Goal: Task Accomplishment & Management: Manage account settings

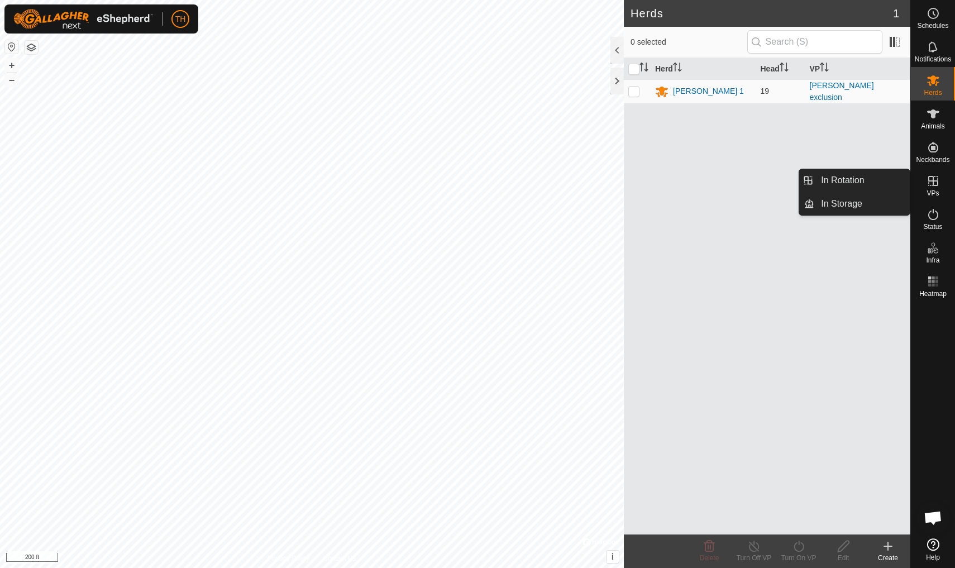
click at [739, 182] on icon at bounding box center [934, 181] width 10 height 10
click at [739, 173] on link "In Rotation" at bounding box center [863, 180] width 96 height 22
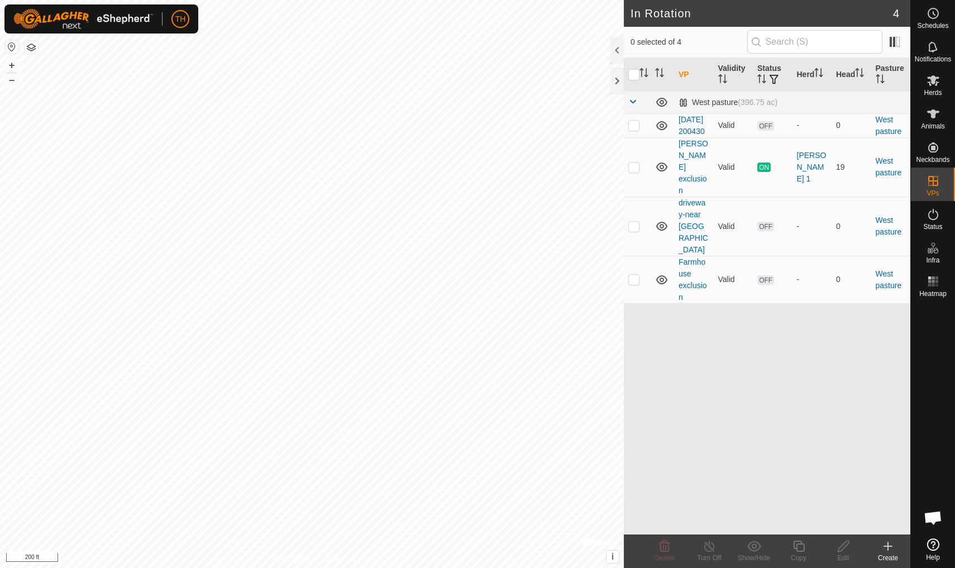
click at [739, 496] on icon at bounding box center [888, 546] width 0 height 8
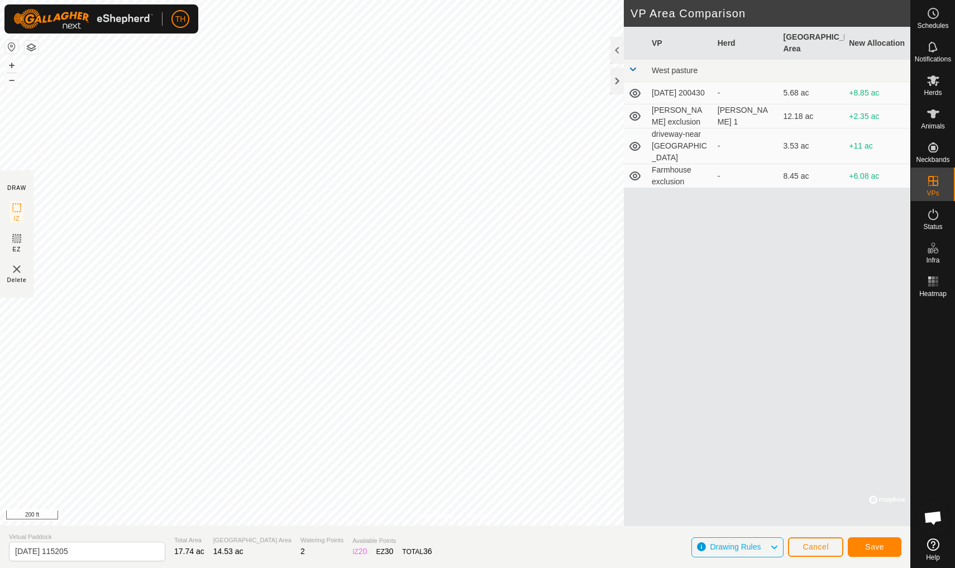
click at [739, 496] on span "Save" at bounding box center [874, 546] width 19 height 9
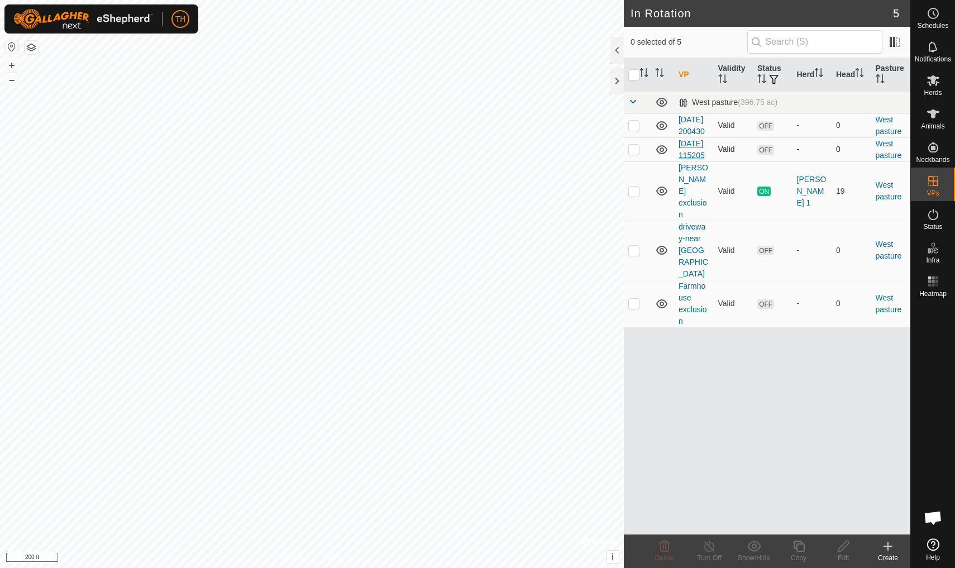
click at [687, 156] on link "[DATE] 115205" at bounding box center [692, 149] width 26 height 21
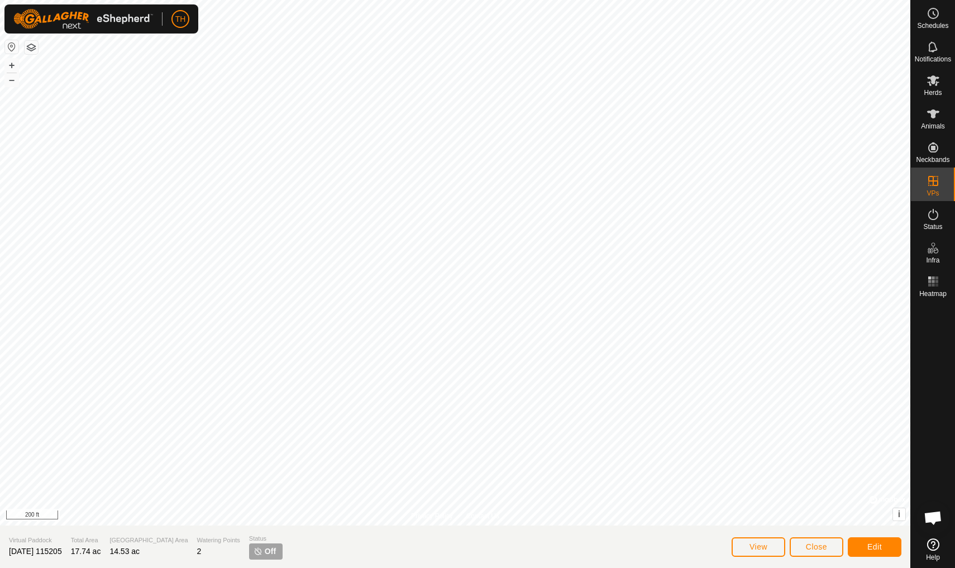
click at [739, 496] on span "Edit" at bounding box center [875, 546] width 15 height 9
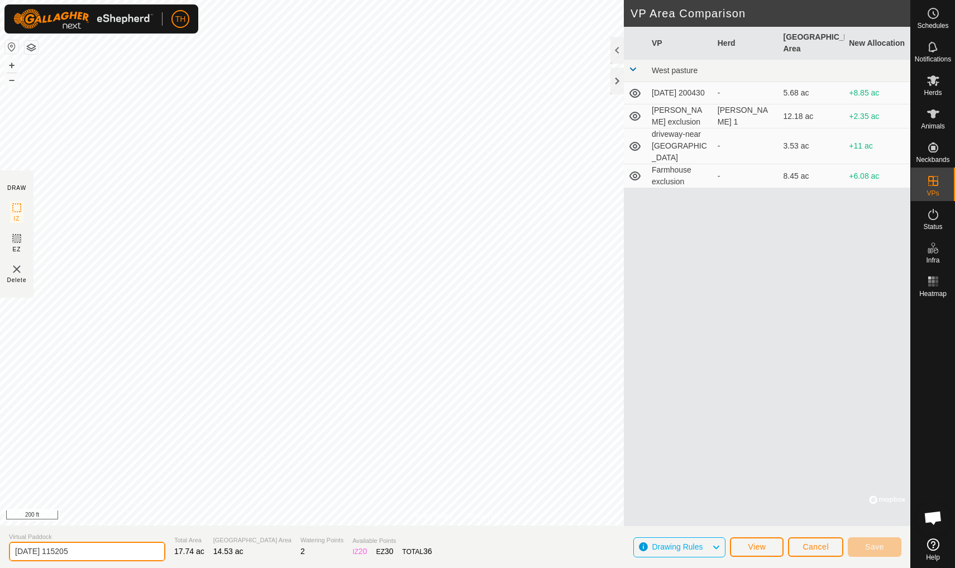
click at [96, 496] on input "[DATE] 115205" at bounding box center [87, 552] width 156 height 20
type input "2"
type input "[PERSON_NAME] Exclusion 2"
click at [739, 496] on span "Save" at bounding box center [874, 546] width 19 height 9
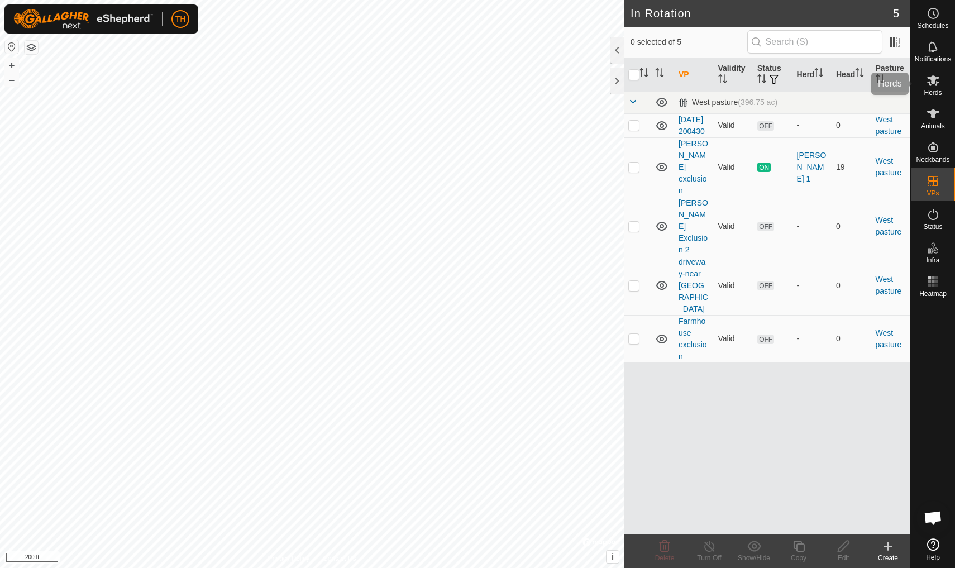
click at [739, 92] on div "Herds" at bounding box center [933, 84] width 44 height 34
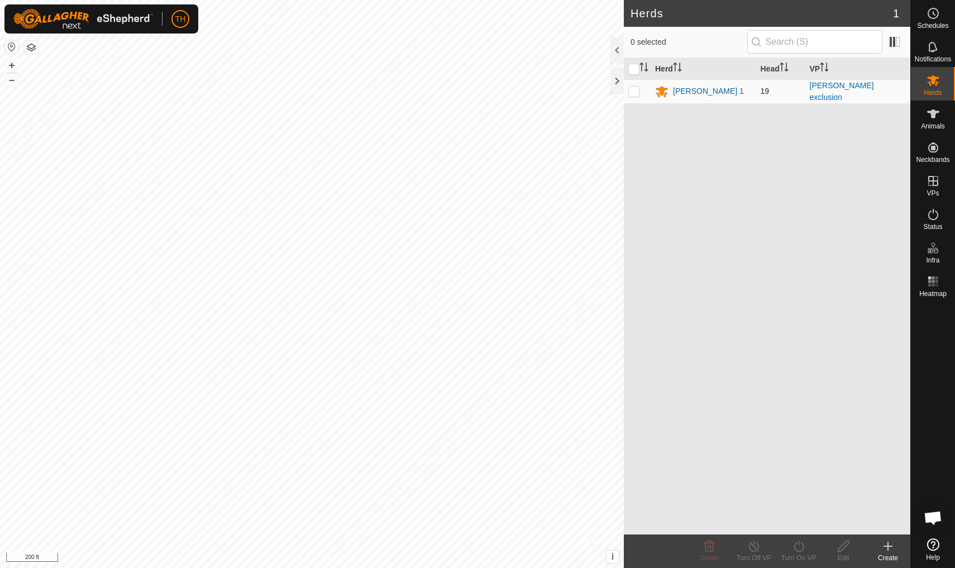
click at [636, 91] on p-checkbox at bounding box center [634, 91] width 11 height 9
checkbox input "true"
click at [683, 92] on div "[PERSON_NAME] 1" at bounding box center [708, 91] width 71 height 12
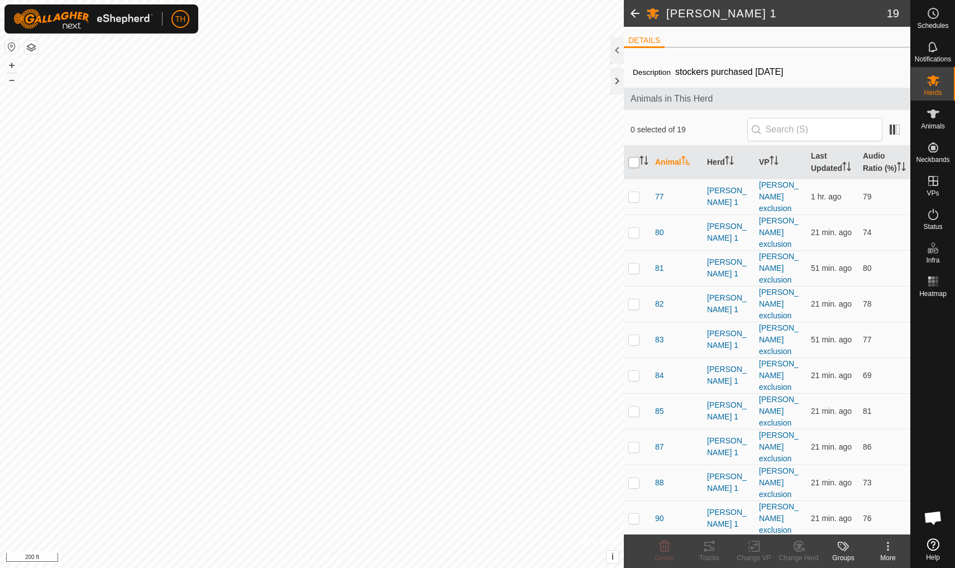
click at [633, 168] on input "checkbox" at bounding box center [634, 162] width 11 height 11
checkbox input "true"
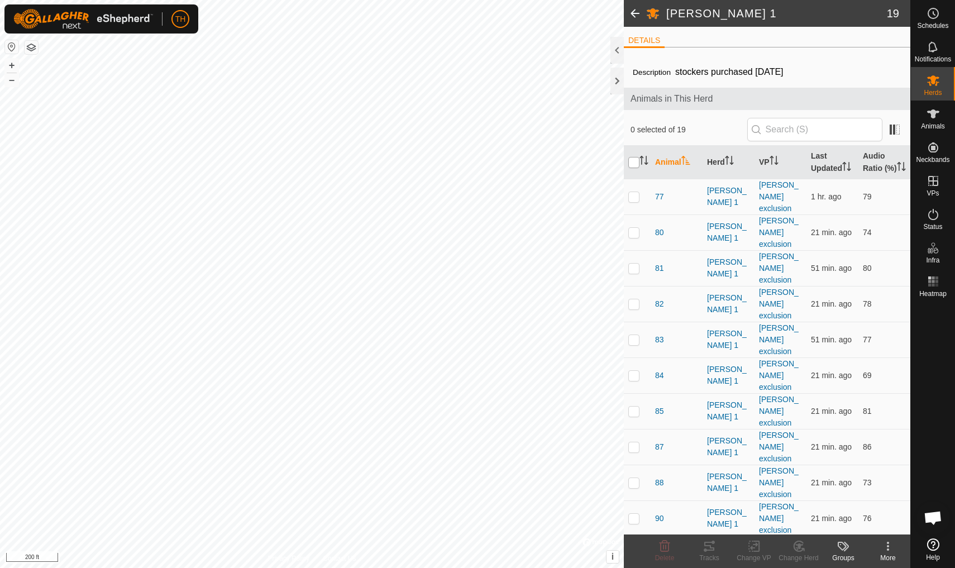
checkbox input "true"
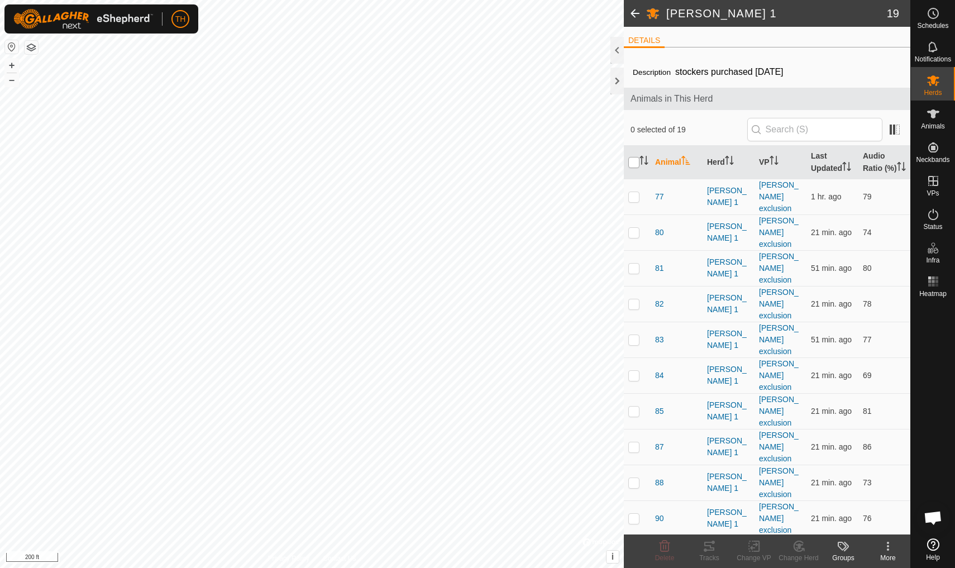
checkbox input "true"
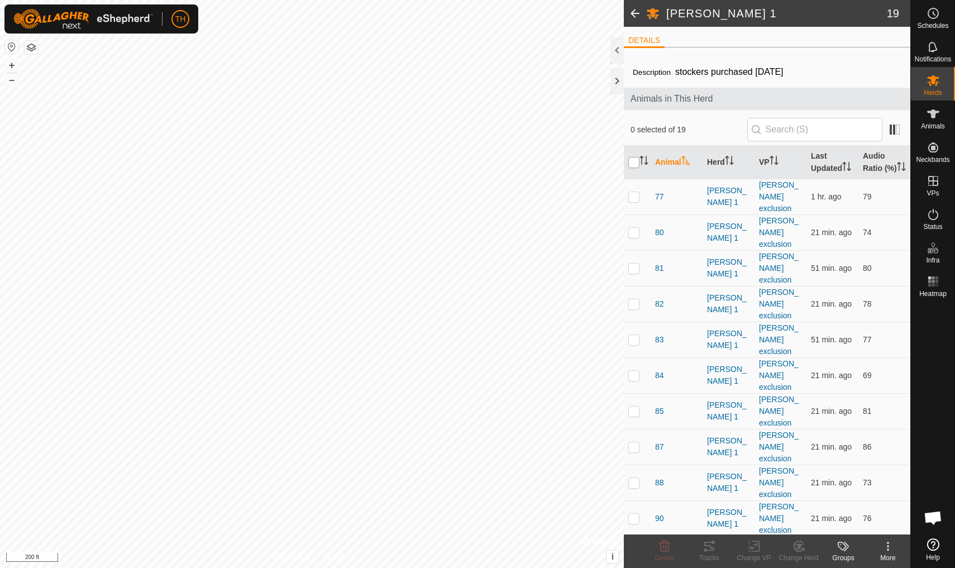
checkbox input "true"
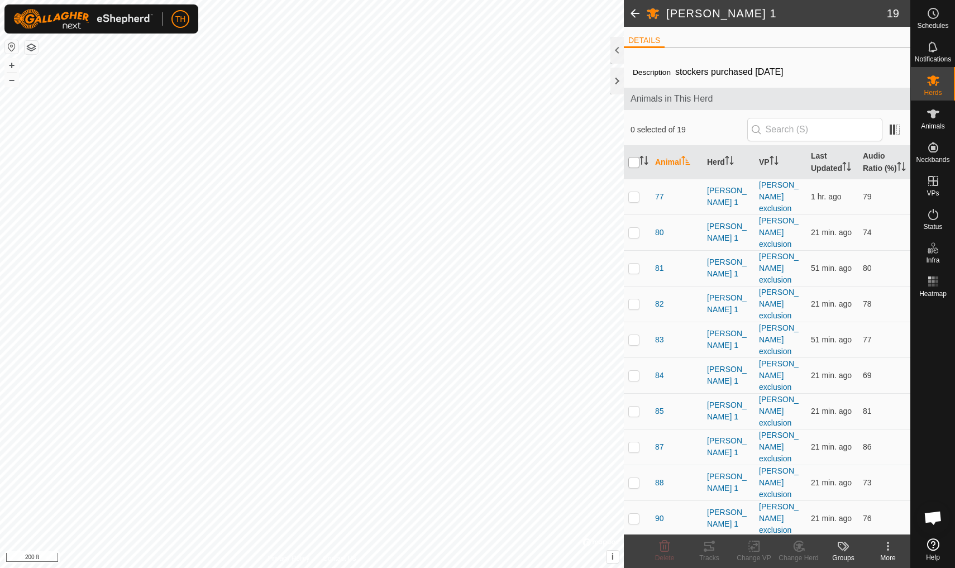
checkbox input "true"
click at [739, 496] on icon at bounding box center [755, 546] width 14 height 13
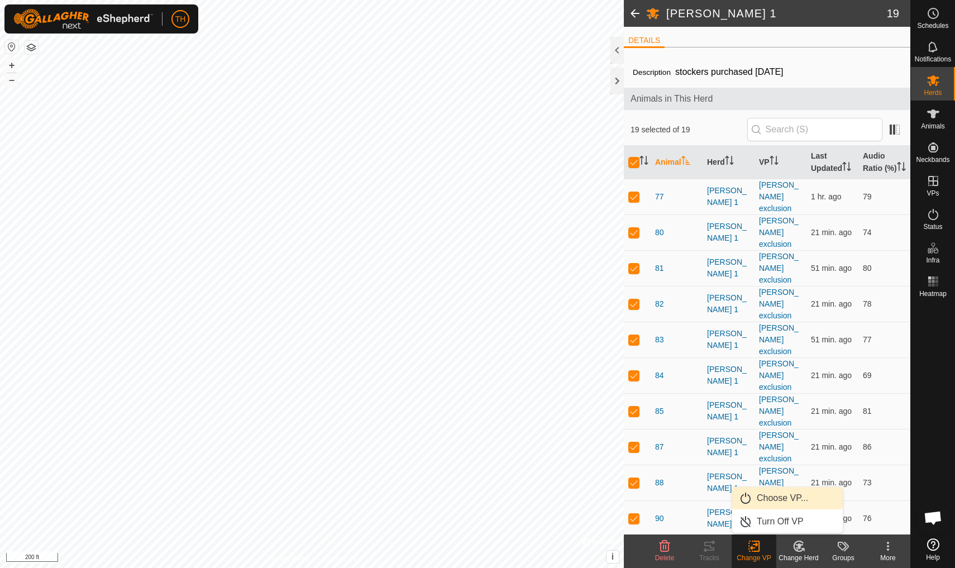
click at [739, 496] on span "Choose VP..." at bounding box center [782, 498] width 51 height 13
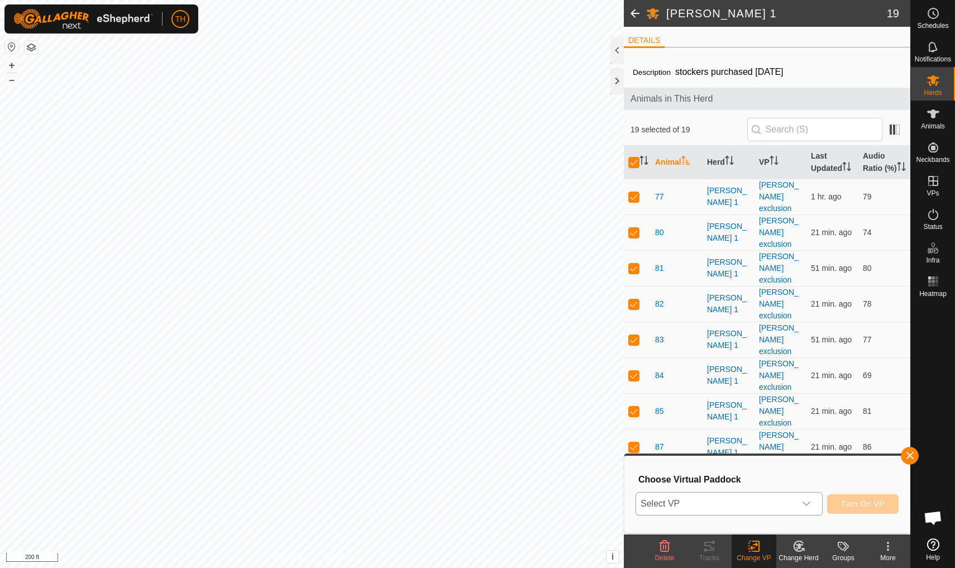
click at [739, 496] on span "Select VP" at bounding box center [715, 504] width 159 height 22
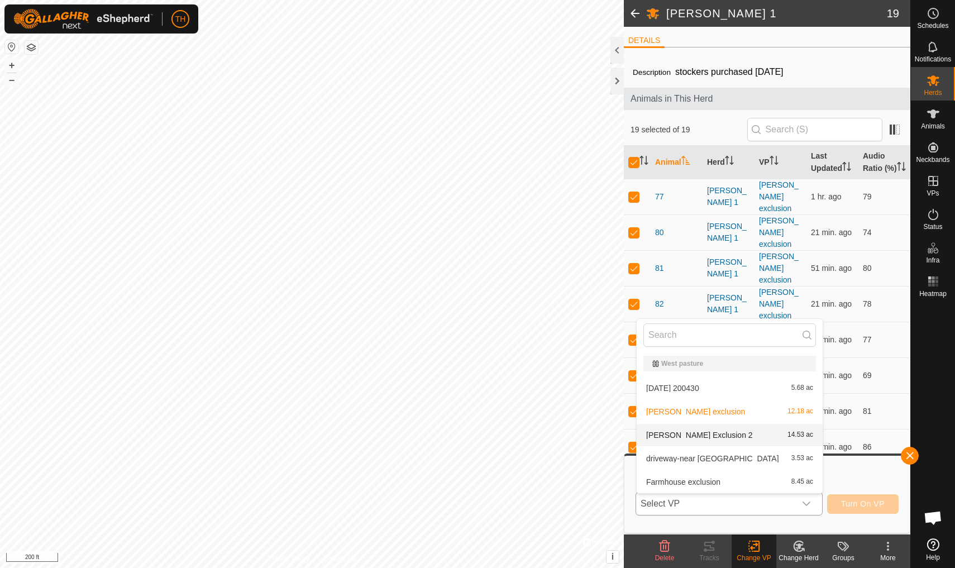
click at [713, 436] on span "[PERSON_NAME] Exclusion 2" at bounding box center [699, 435] width 107 height 8
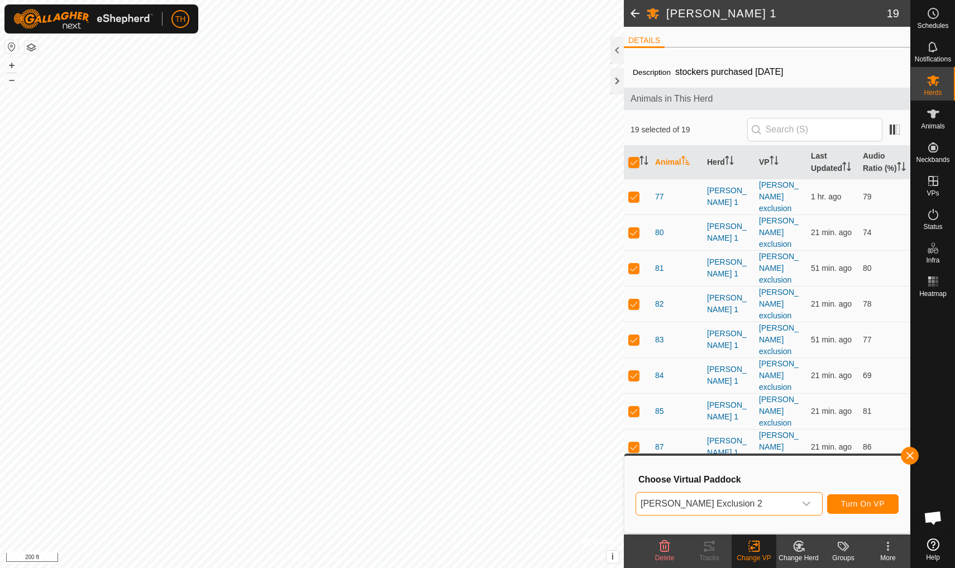
click at [739, 496] on span "Turn On VP" at bounding box center [863, 503] width 44 height 9
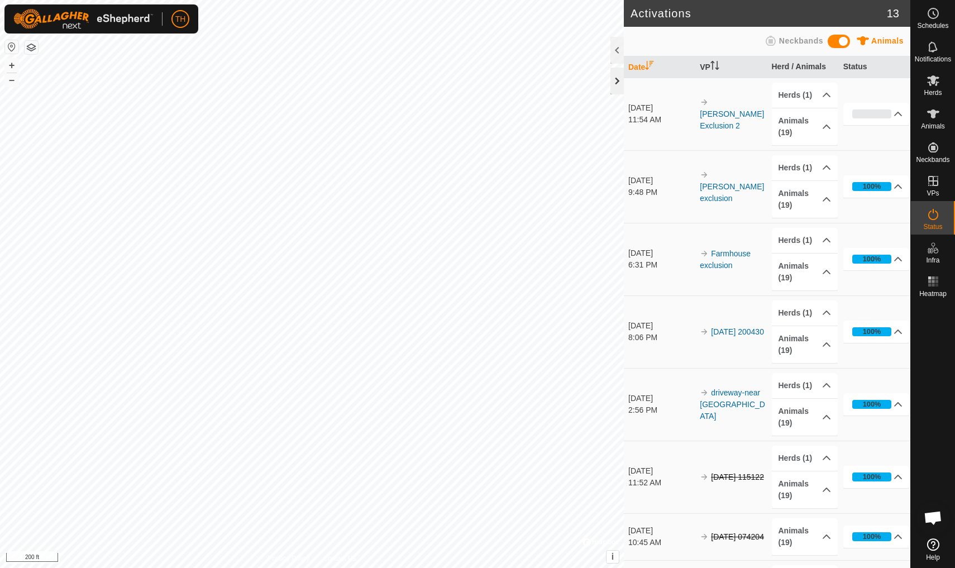
click at [616, 82] on div at bounding box center [617, 81] width 13 height 27
